Goal: Task Accomplishment & Management: Use online tool/utility

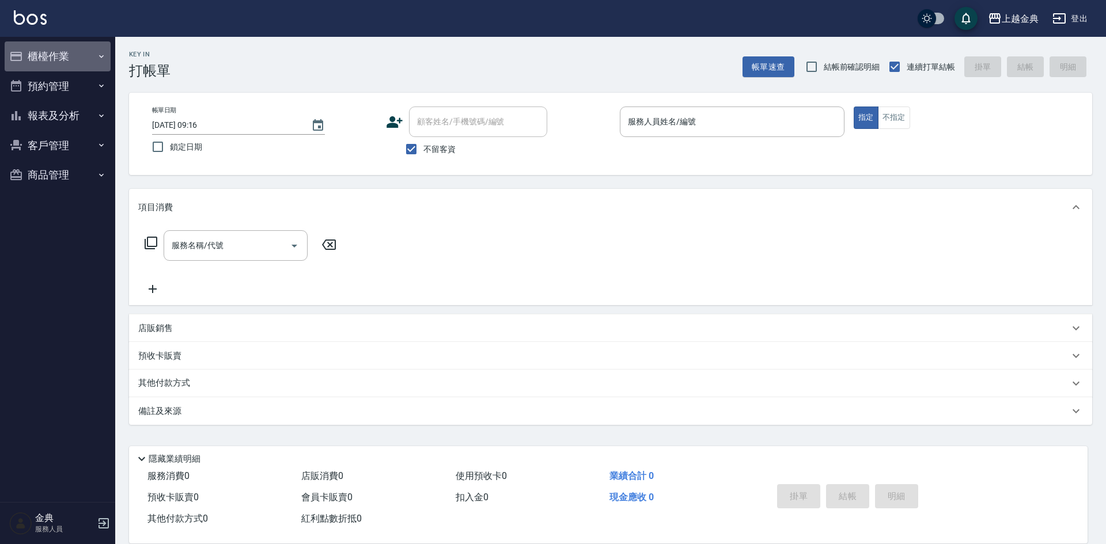
click at [63, 51] on button "櫃檯作業" at bounding box center [58, 56] width 106 height 30
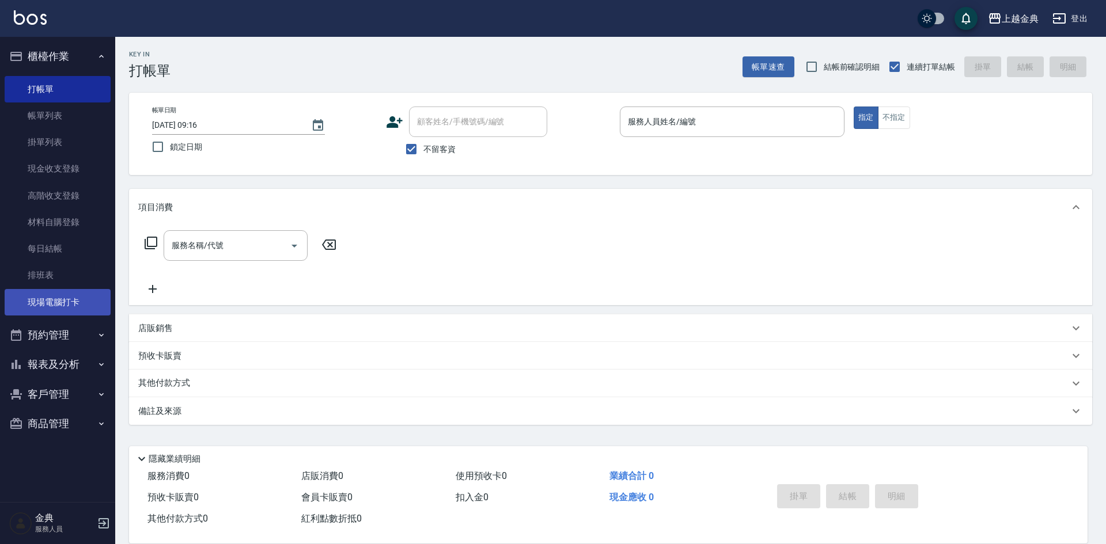
click at [77, 302] on link "現場電腦打卡" at bounding box center [58, 302] width 106 height 27
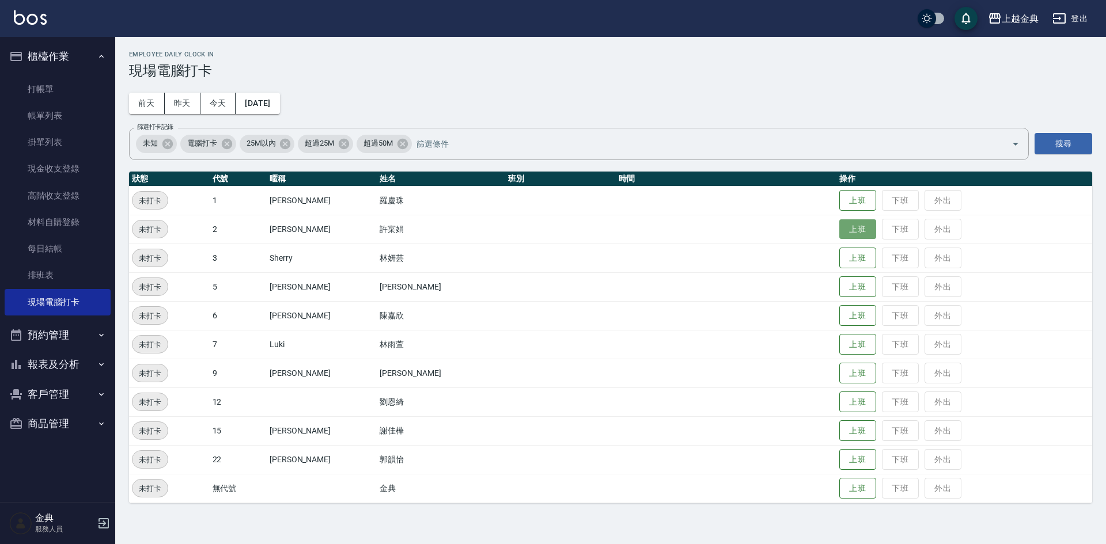
click at [845, 226] on button "上班" at bounding box center [857, 230] width 37 height 20
click at [839, 377] on button "上班" at bounding box center [857, 374] width 37 height 20
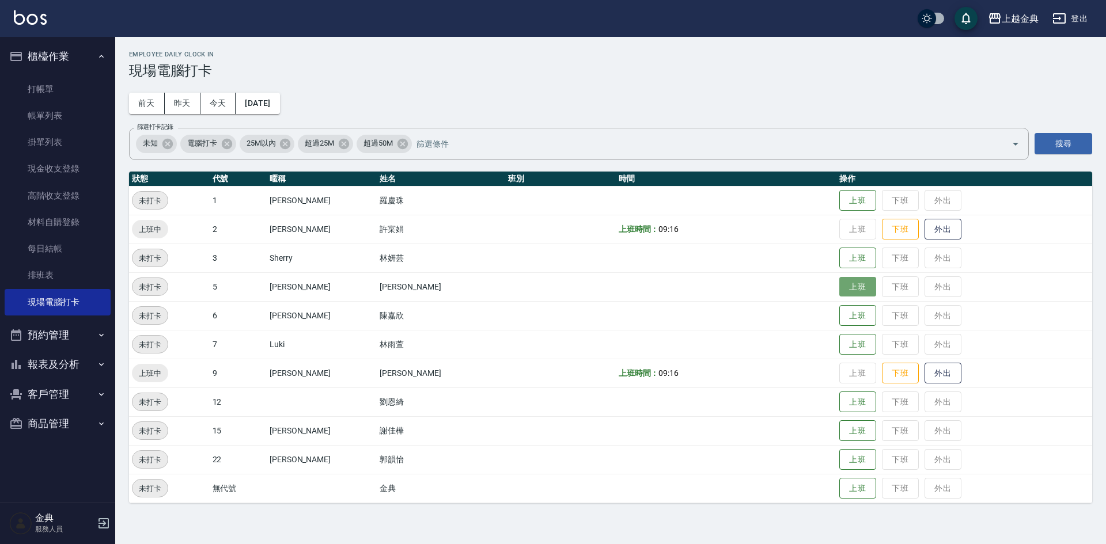
click at [839, 282] on button "上班" at bounding box center [857, 287] width 37 height 20
click at [839, 407] on button "上班" at bounding box center [857, 402] width 37 height 20
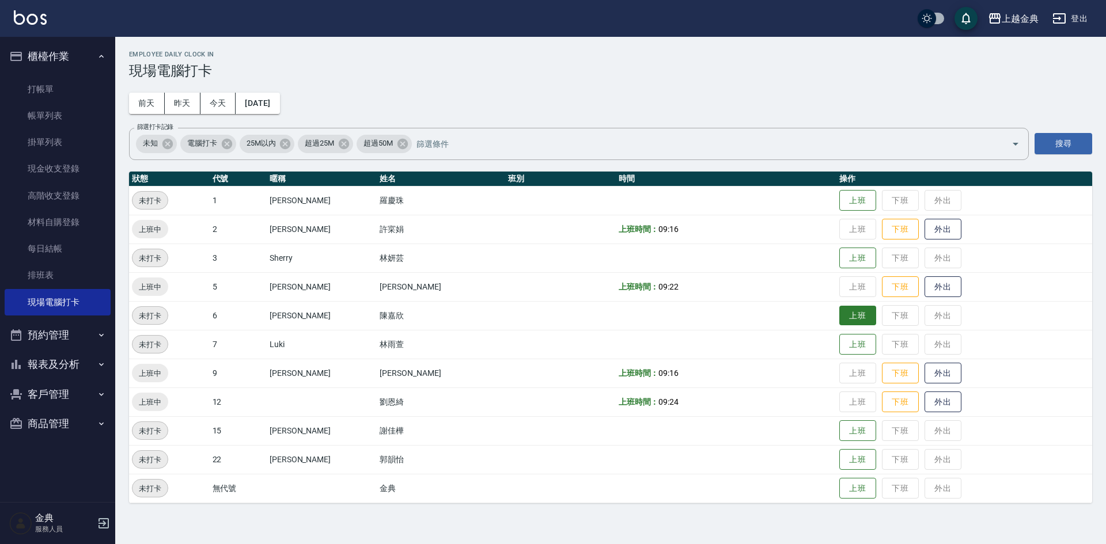
click at [844, 321] on button "上班" at bounding box center [857, 316] width 37 height 20
click at [845, 433] on button "上班" at bounding box center [857, 431] width 37 height 20
